Goal: Information Seeking & Learning: Find specific fact

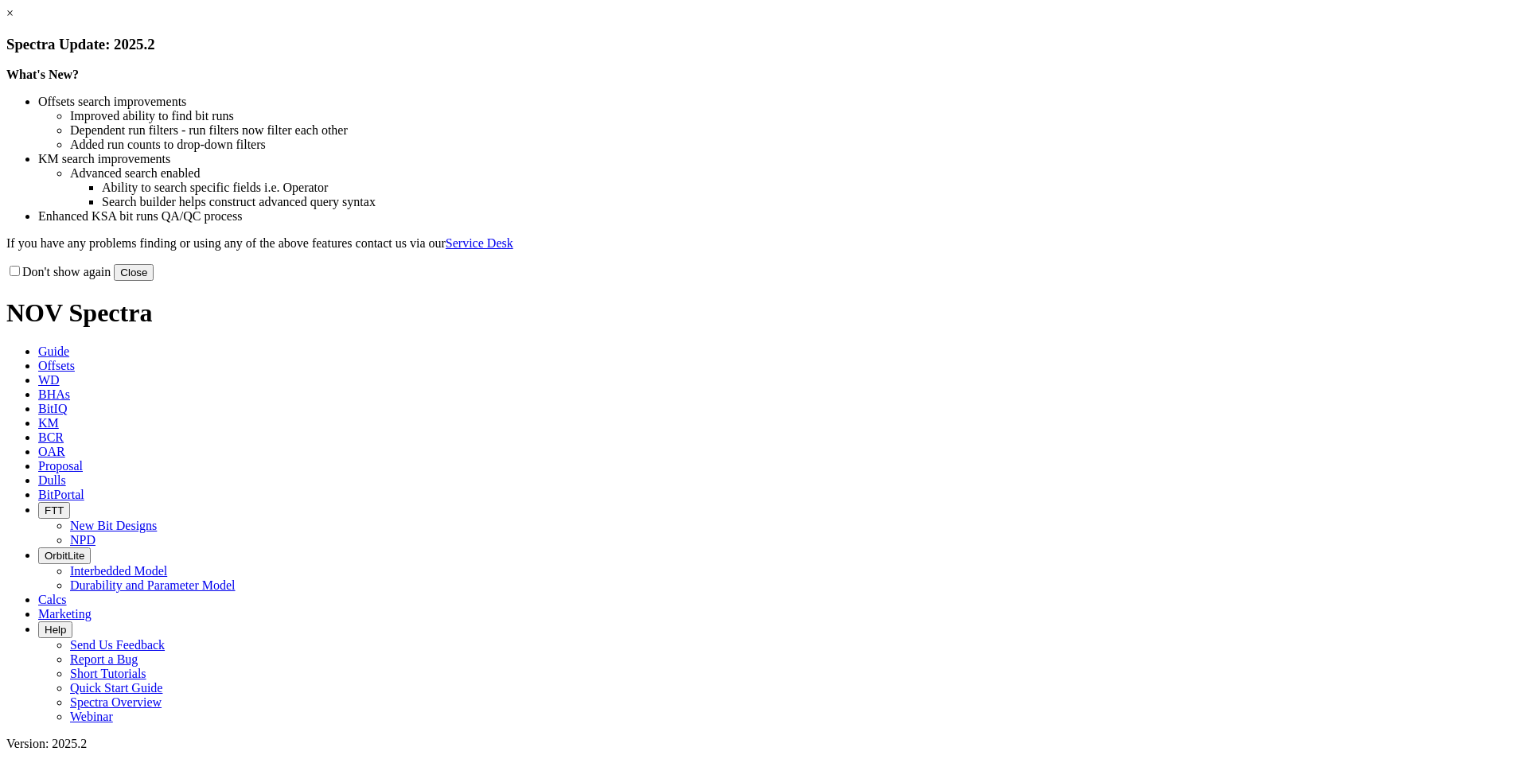
click at [154, 281] on button "Close" at bounding box center [134, 272] width 40 height 17
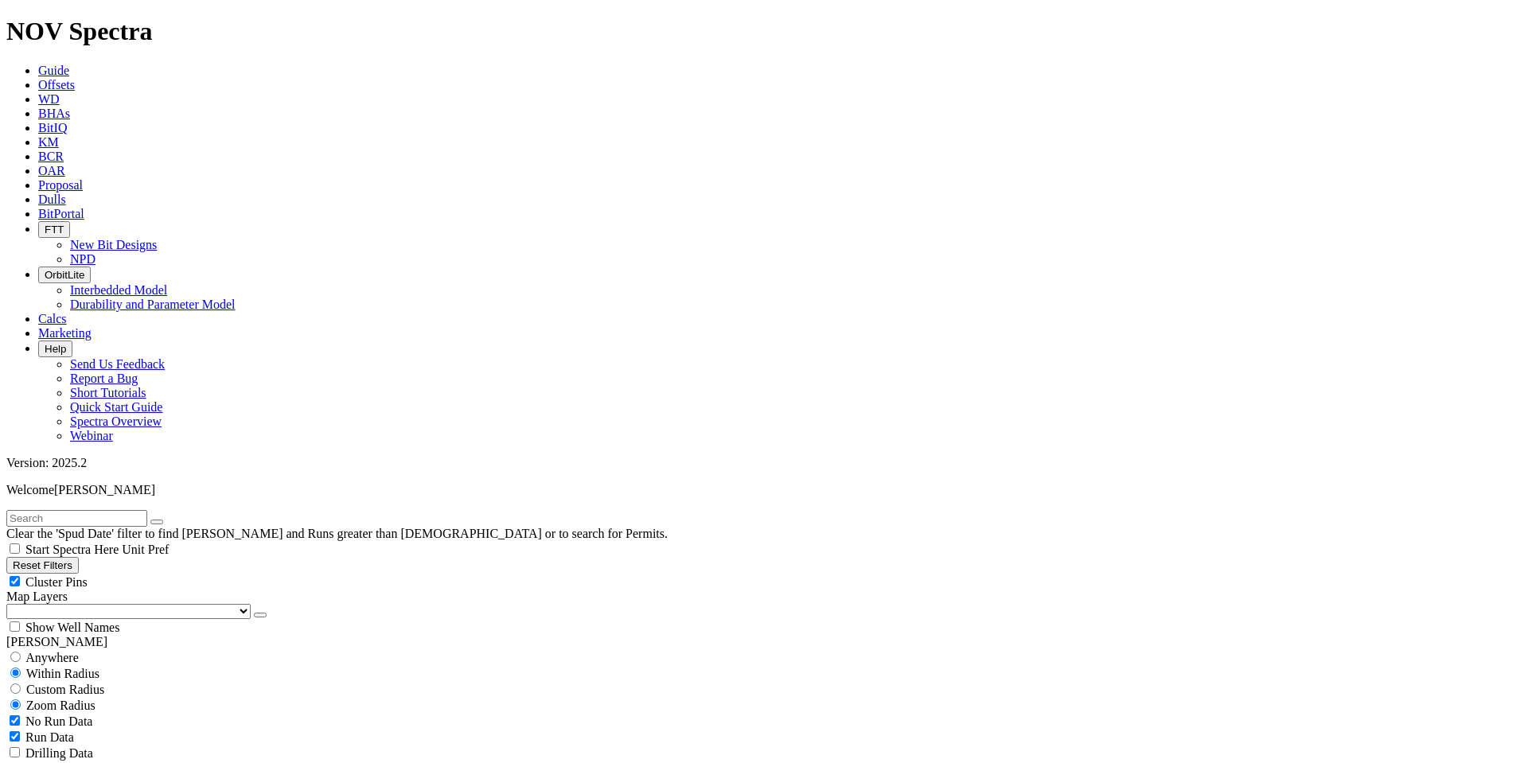
click at [79, 557] on button "Reset Filters" at bounding box center [42, 565] width 72 height 17
type input "[DATE]"
click at [123, 510] on input "text" at bounding box center [76, 518] width 141 height 17
type input "A315114"
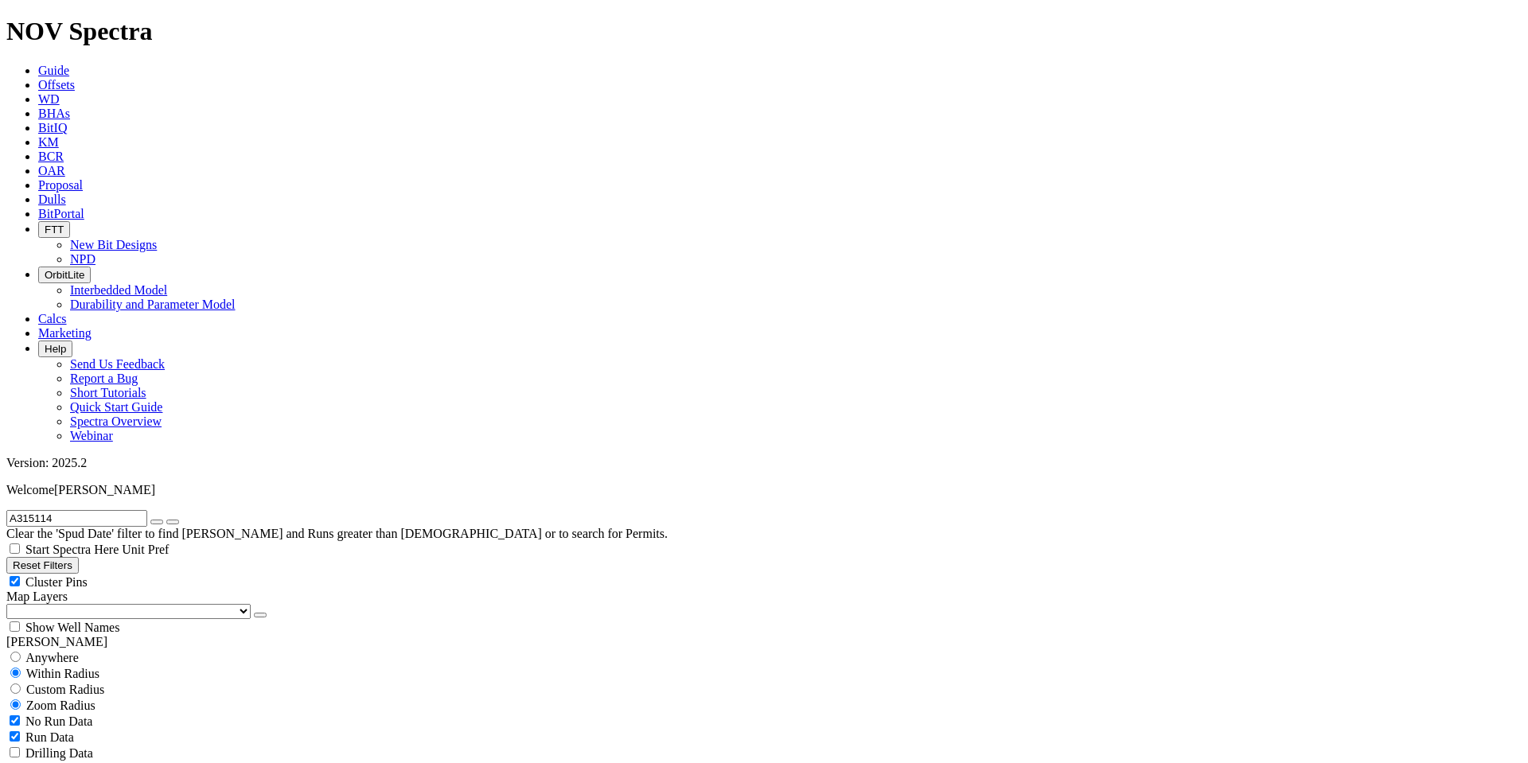
click at [166, 520] on button "submit" at bounding box center [172, 522] width 13 height 5
